Goal: Navigation & Orientation: Find specific page/section

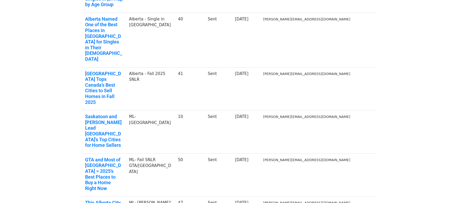
scroll to position [145, 0]
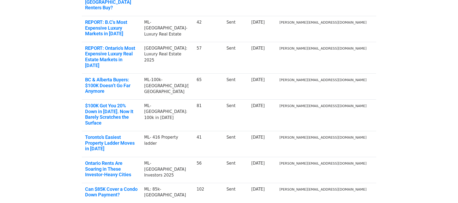
scroll to position [108, 0]
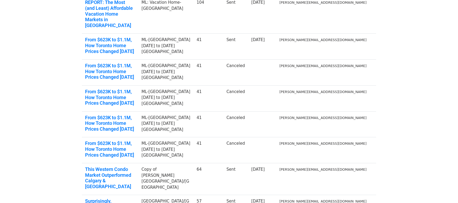
scroll to position [135, 0]
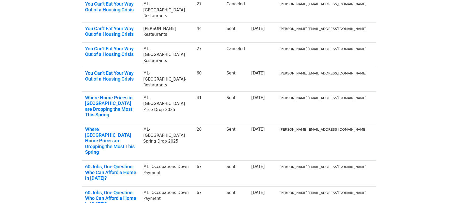
scroll to position [135, 0]
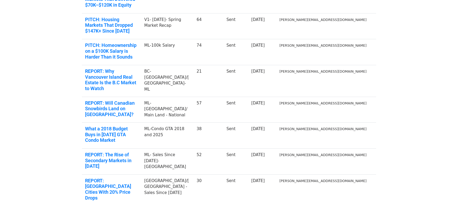
scroll to position [118, 0]
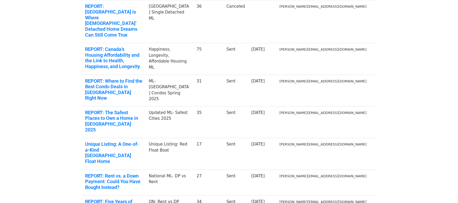
scroll to position [127, 0]
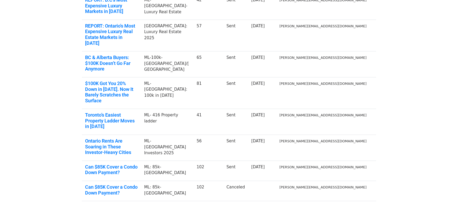
scroll to position [135, 0]
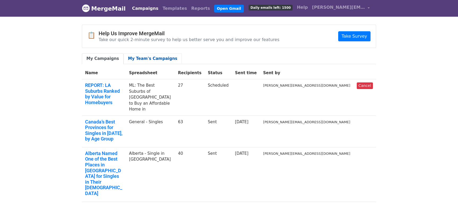
click at [145, 61] on link "My Team's Campaigns" at bounding box center [152, 58] width 58 height 11
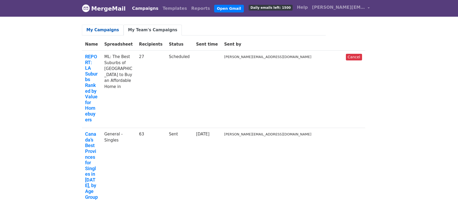
click at [107, 32] on link "My Campaigns" at bounding box center [103, 30] width 42 height 11
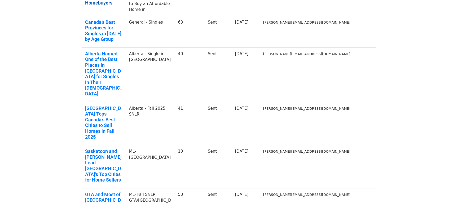
scroll to position [169, 0]
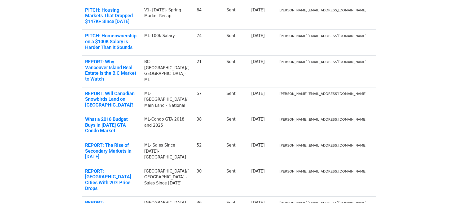
scroll to position [145, 0]
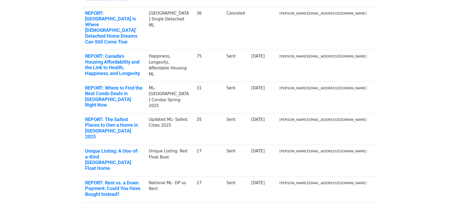
scroll to position [124, 0]
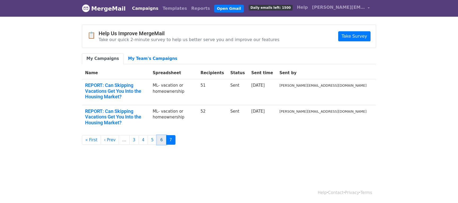
click at [157, 135] on link "6" at bounding box center [162, 140] width 10 height 10
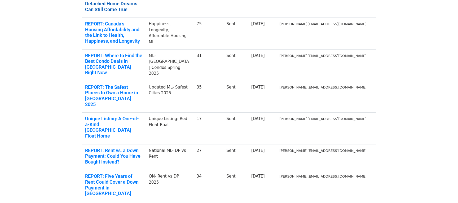
scroll to position [152, 0]
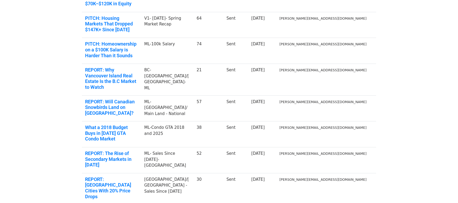
scroll to position [123, 0]
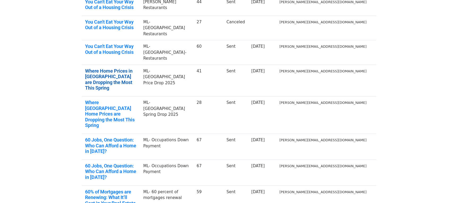
scroll to position [120, 0]
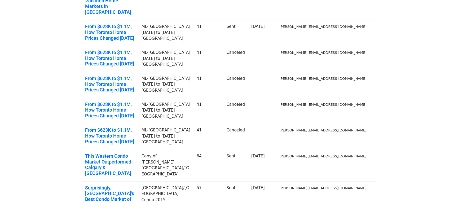
scroll to position [135, 0]
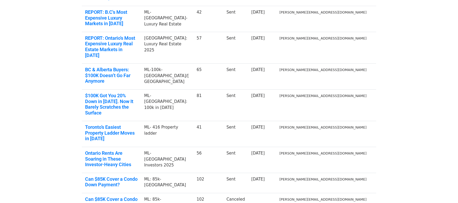
scroll to position [122, 0]
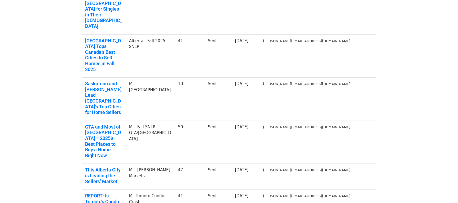
scroll to position [169, 0]
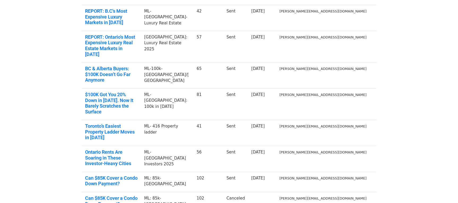
scroll to position [135, 0]
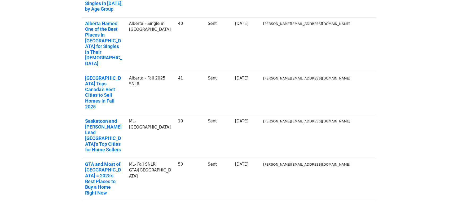
scroll to position [144, 0]
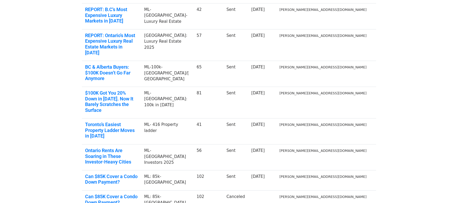
scroll to position [135, 0]
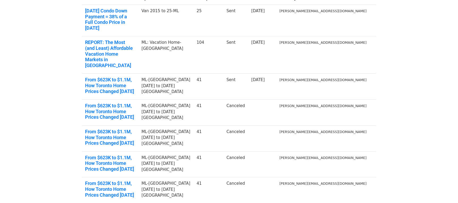
scroll to position [135, 0]
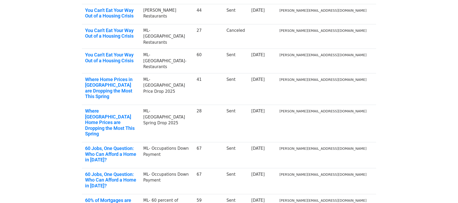
scroll to position [100, 0]
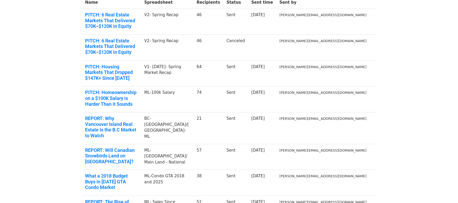
scroll to position [113, 0]
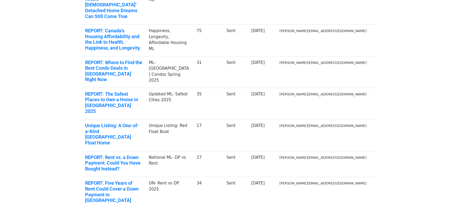
scroll to position [152, 0]
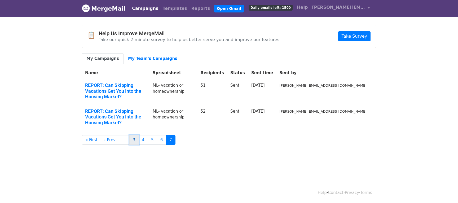
click at [132, 135] on link "3" at bounding box center [134, 140] width 10 height 10
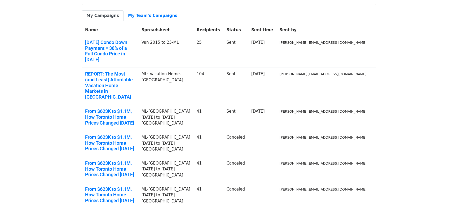
scroll to position [135, 0]
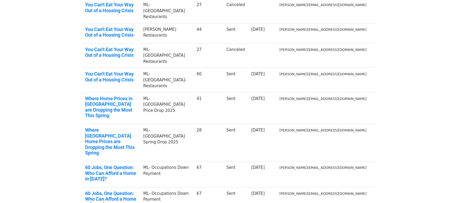
scroll to position [135, 0]
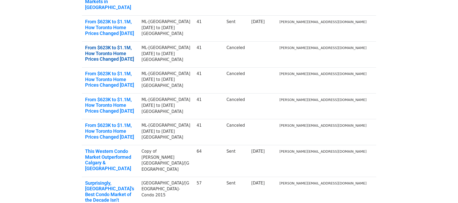
scroll to position [135, 0]
